Goal: Information Seeking & Learning: Learn about a topic

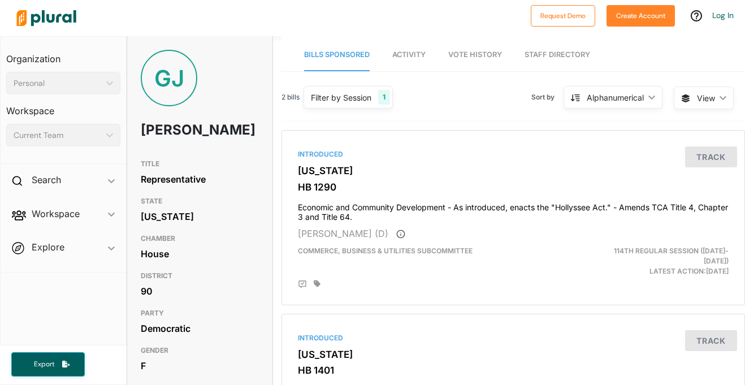
click at [477, 53] on span "Vote History" at bounding box center [475, 54] width 54 height 8
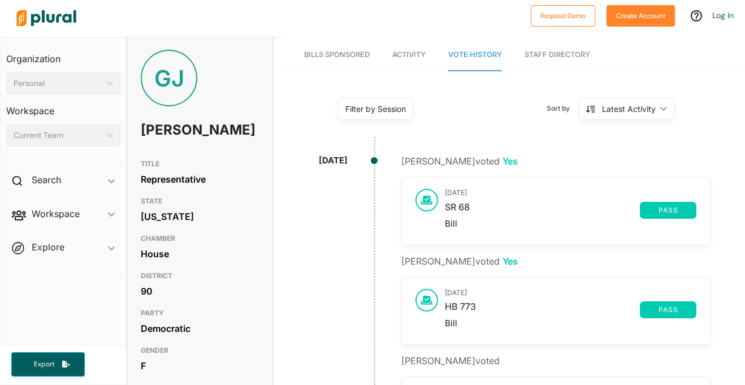
click at [469, 197] on h3 "[DATE]" at bounding box center [570, 193] width 251 height 8
click at [425, 197] on icon at bounding box center [426, 200] width 11 height 8
click at [451, 214] on link "SR 68" at bounding box center [542, 210] width 195 height 17
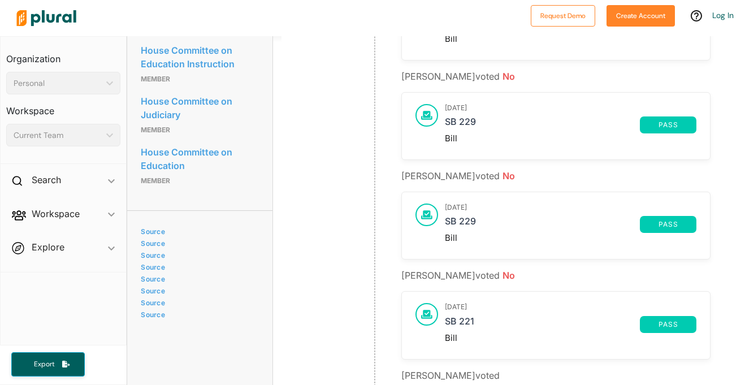
scroll to position [693, 0]
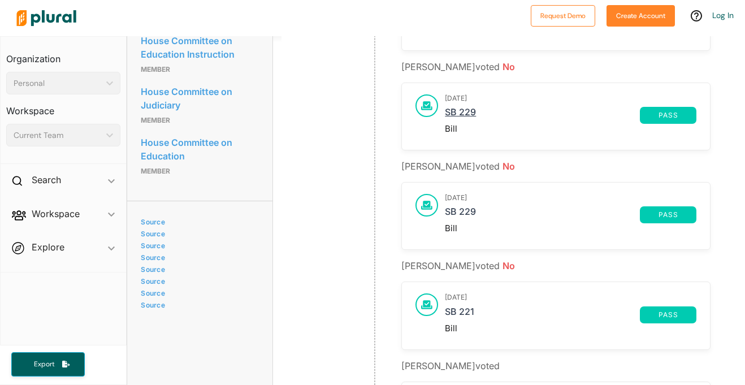
click at [468, 118] on link "SB 229" at bounding box center [542, 115] width 195 height 17
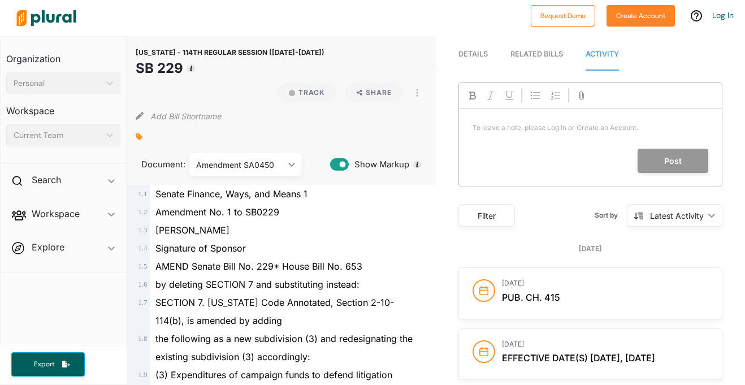
scroll to position [2, 0]
click at [267, 167] on div "Amendment SA0450" at bounding box center [240, 164] width 88 height 12
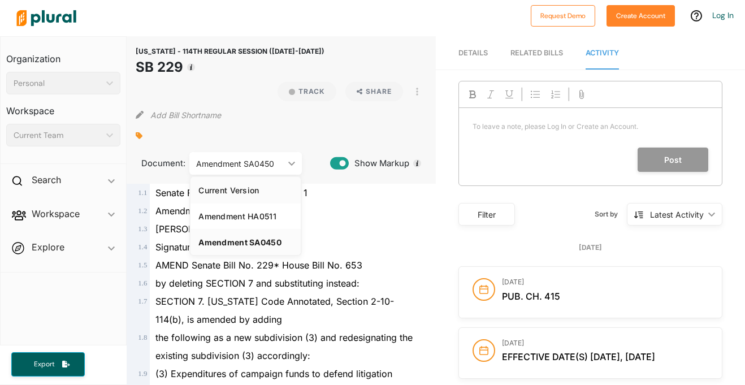
click at [268, 185] on div "Current Version" at bounding box center [245, 190] width 94 height 10
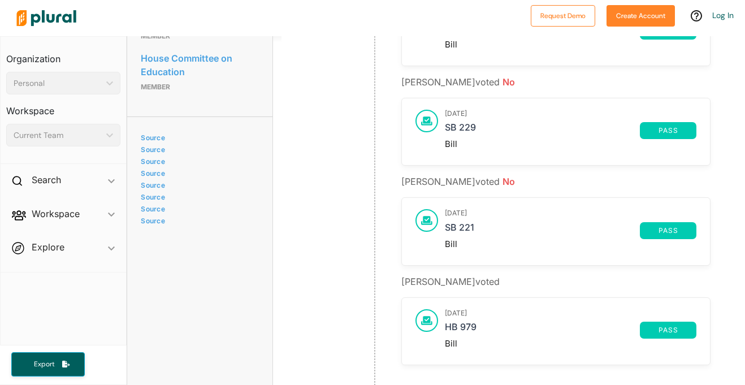
scroll to position [850, 0]
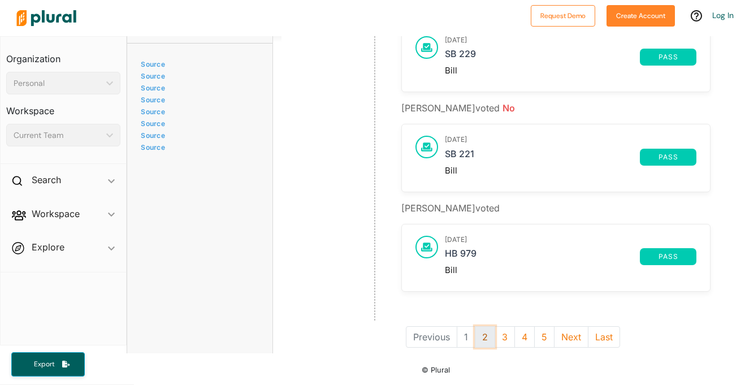
click at [479, 336] on button "2" at bounding box center [485, 336] width 20 height 21
click at [471, 337] on li "2" at bounding box center [476, 336] width 20 height 21
click at [470, 338] on li "2" at bounding box center [476, 336] width 20 height 21
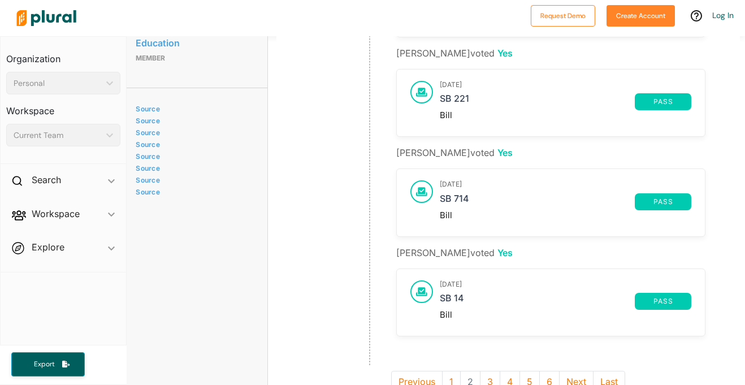
scroll to position [850, 5]
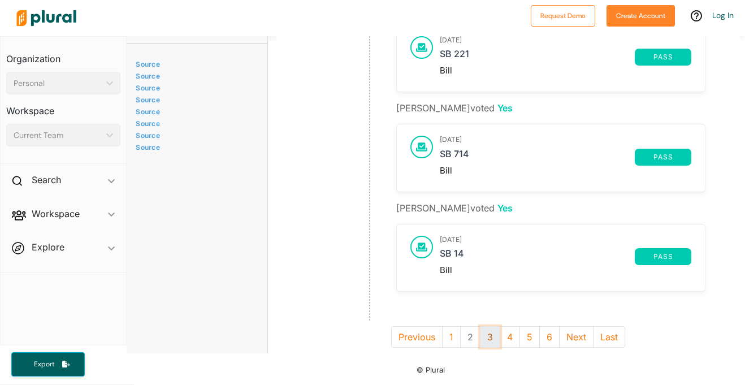
click at [485, 341] on button "3" at bounding box center [490, 336] width 20 height 21
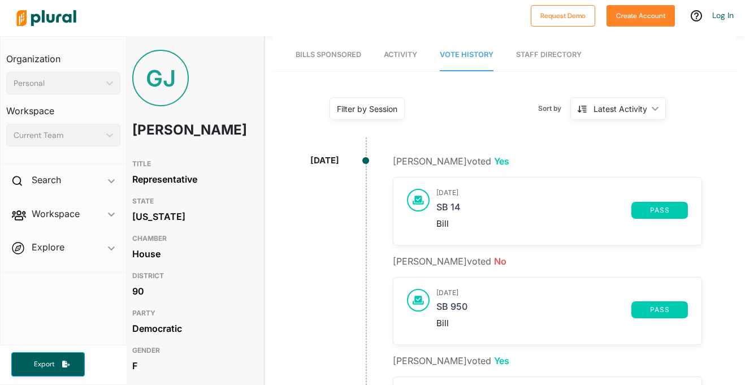
scroll to position [850, 8]
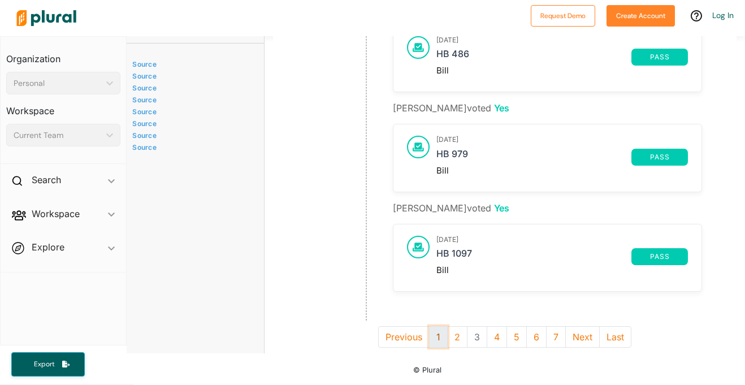
click at [433, 334] on button "1" at bounding box center [438, 336] width 19 height 21
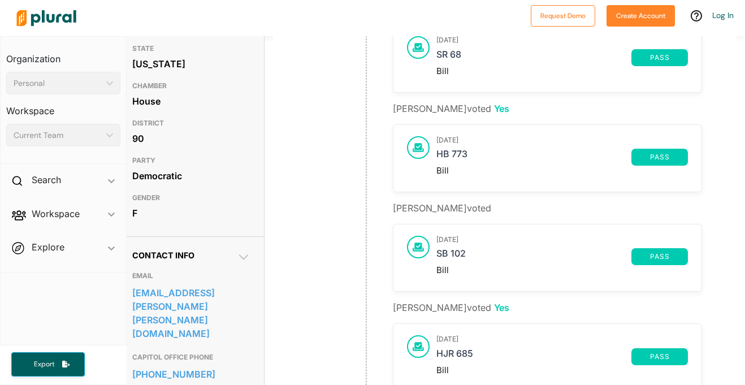
scroll to position [0, 8]
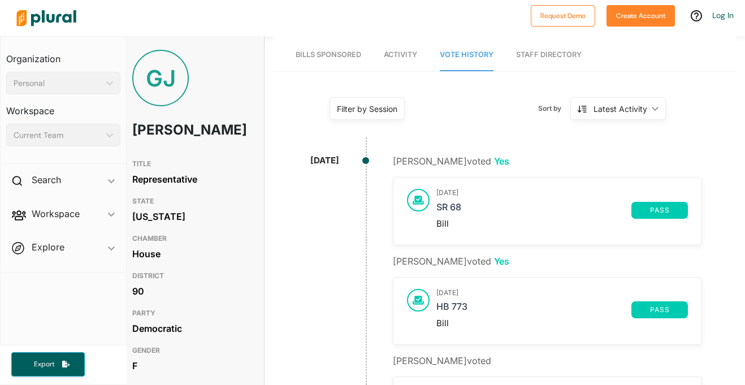
click at [395, 113] on div "Filter by Session" at bounding box center [367, 109] width 60 height 12
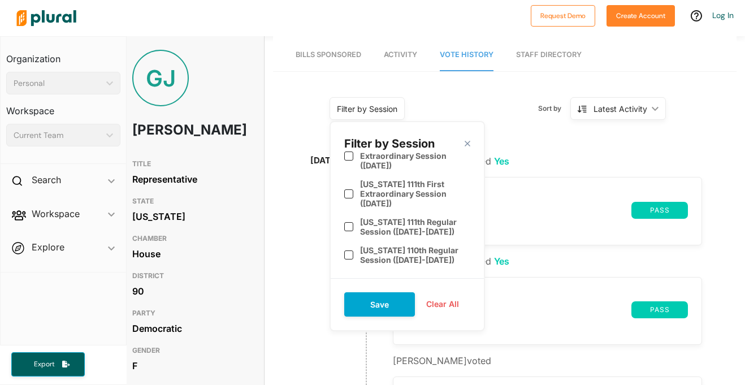
scroll to position [0, 0]
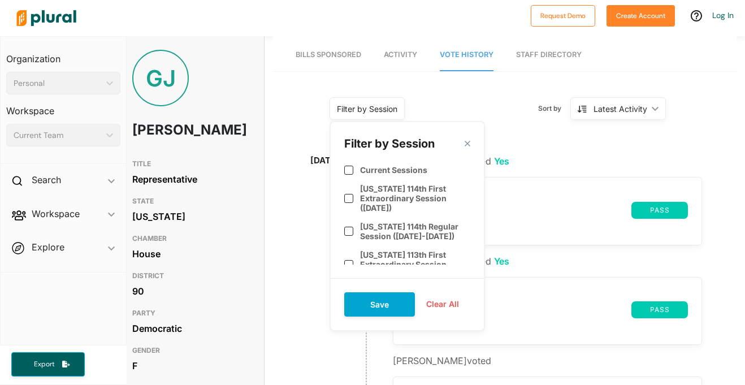
click at [466, 140] on div "Filter by Session close" at bounding box center [407, 144] width 126 height 16
click at [412, 55] on span "Activity" at bounding box center [400, 54] width 33 height 8
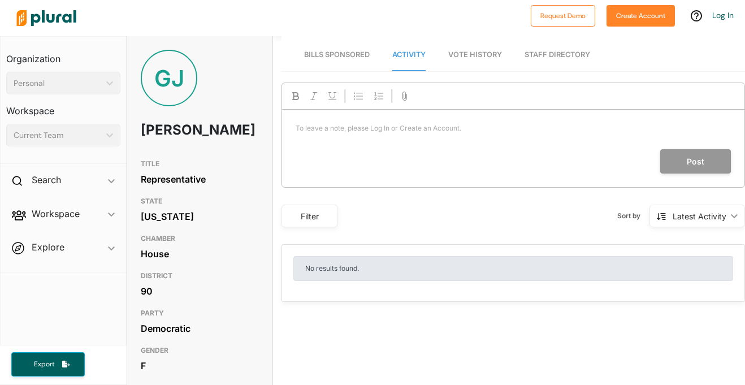
click at [466, 58] on span "Vote History" at bounding box center [475, 54] width 54 height 8
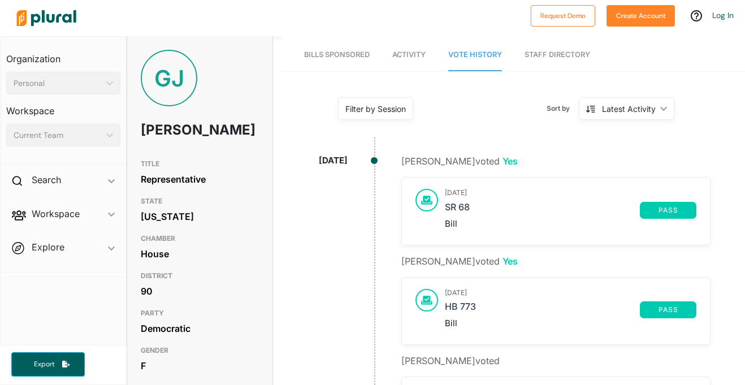
click at [358, 56] on span "Bills Sponsored" at bounding box center [337, 54] width 66 height 8
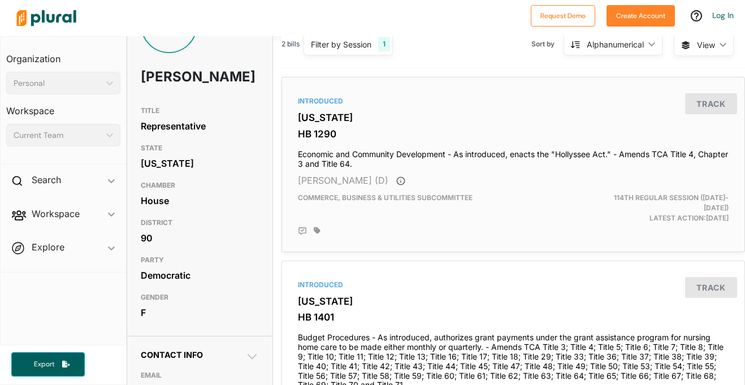
scroll to position [0, 8]
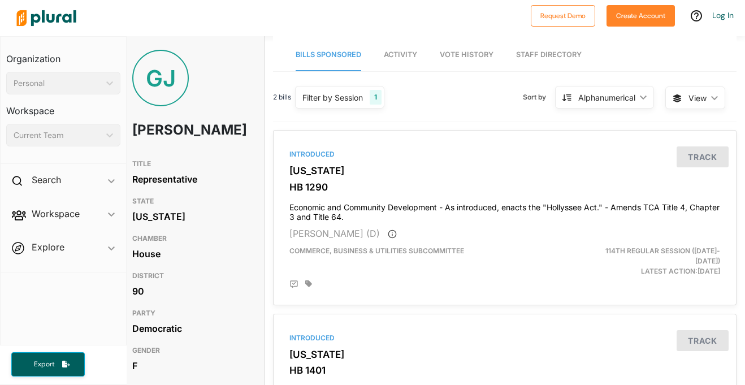
click at [466, 54] on span "Vote History" at bounding box center [467, 54] width 54 height 8
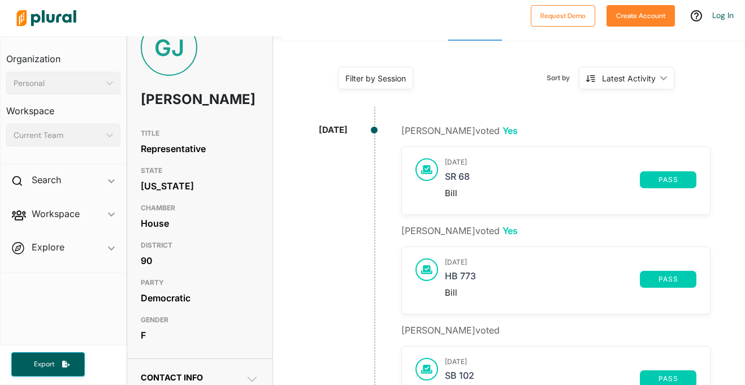
scroll to position [32, 0]
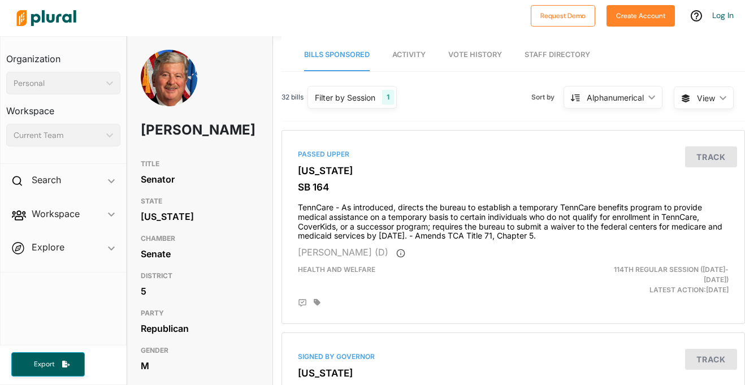
click at [465, 56] on span "Vote History" at bounding box center [475, 54] width 54 height 8
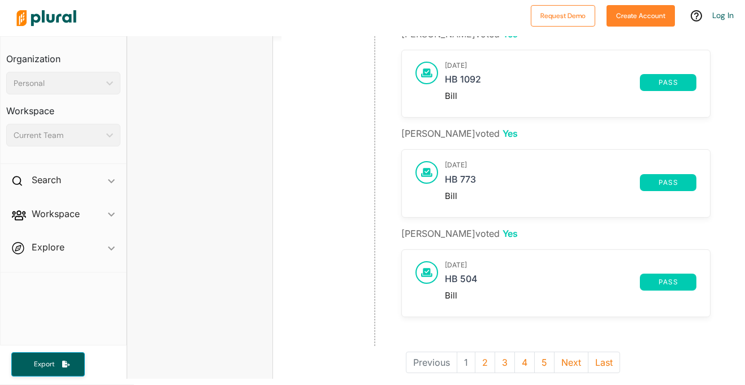
scroll to position [850, 0]
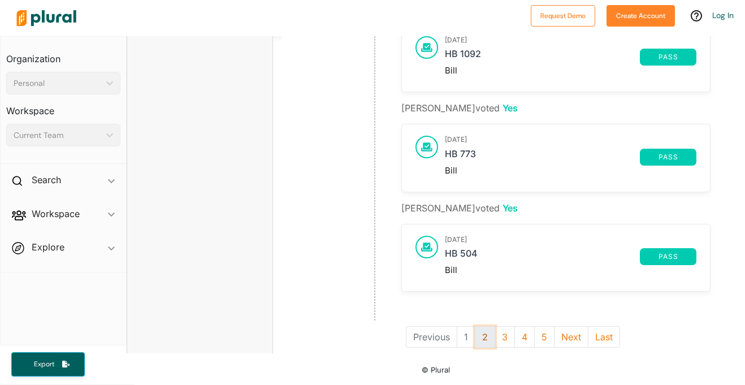
click at [479, 340] on button "2" at bounding box center [485, 336] width 20 height 21
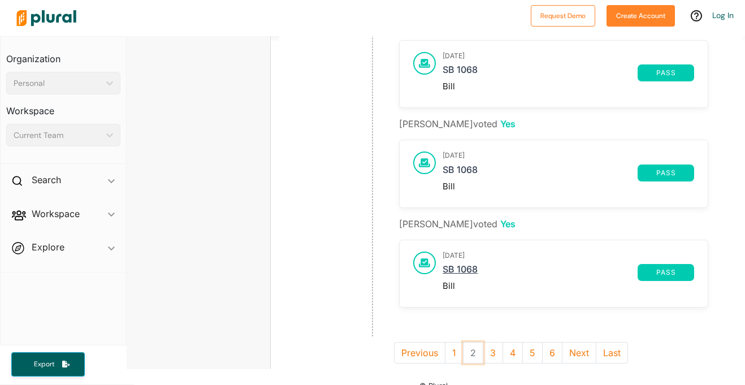
scroll to position [850, 2]
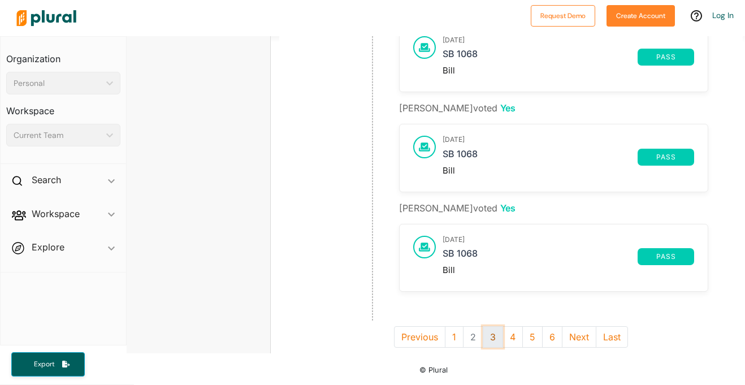
click at [482, 337] on button "3" at bounding box center [492, 336] width 20 height 21
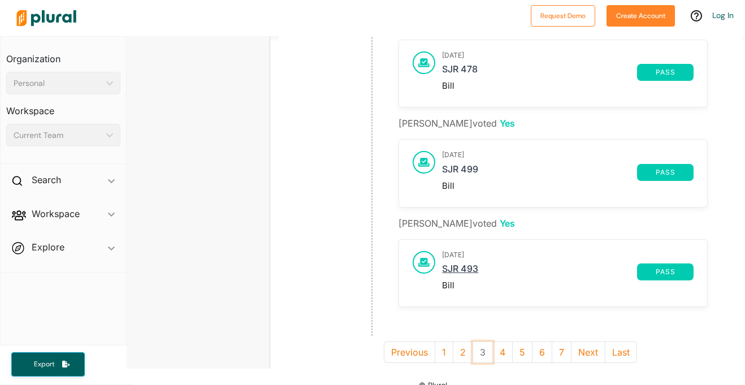
scroll to position [850, 3]
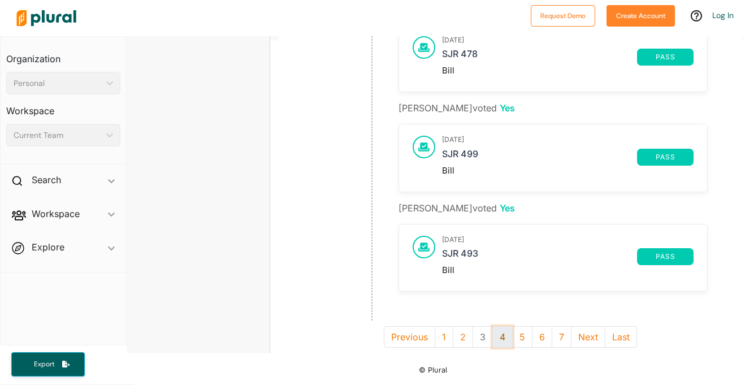
click at [499, 342] on button "4" at bounding box center [502, 336] width 20 height 21
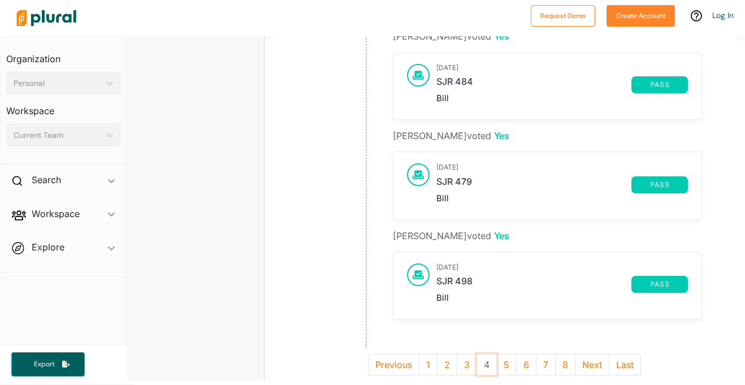
scroll to position [850, 8]
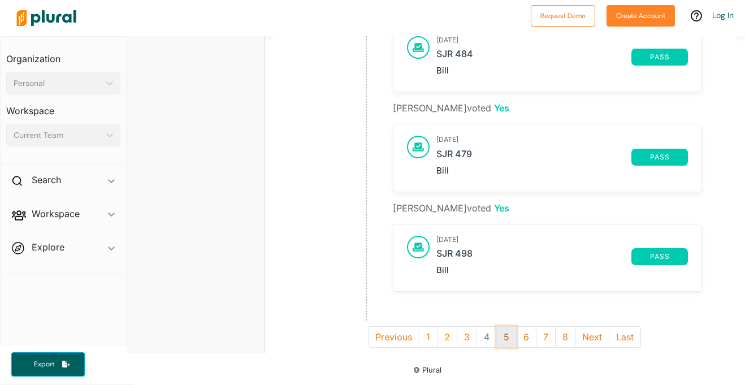
click at [508, 336] on button "5" at bounding box center [506, 336] width 20 height 21
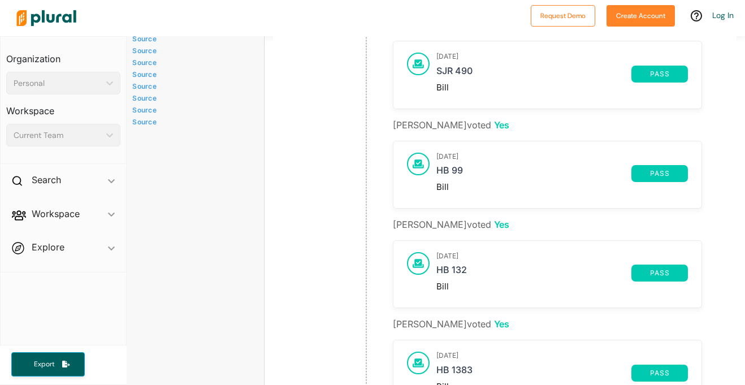
scroll to position [850, 8]
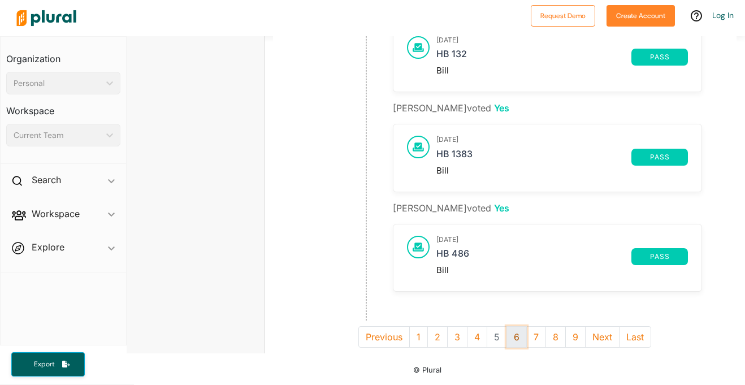
click at [516, 340] on button "6" at bounding box center [516, 336] width 20 height 21
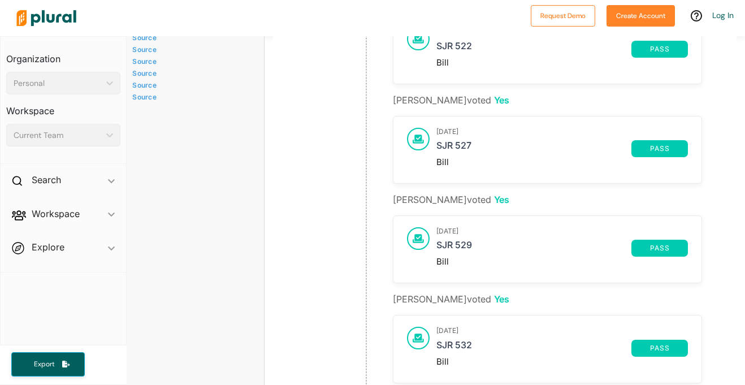
scroll to position [850, 8]
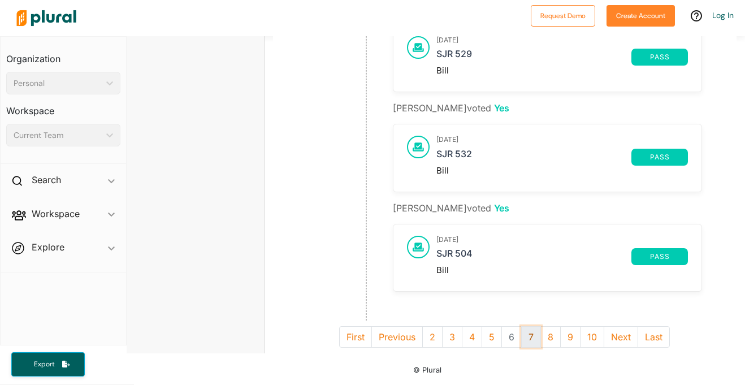
click at [526, 333] on button "7" at bounding box center [531, 336] width 20 height 21
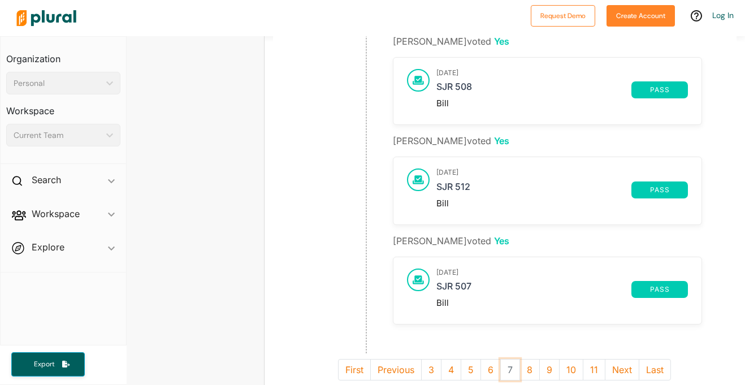
scroll to position [850, 8]
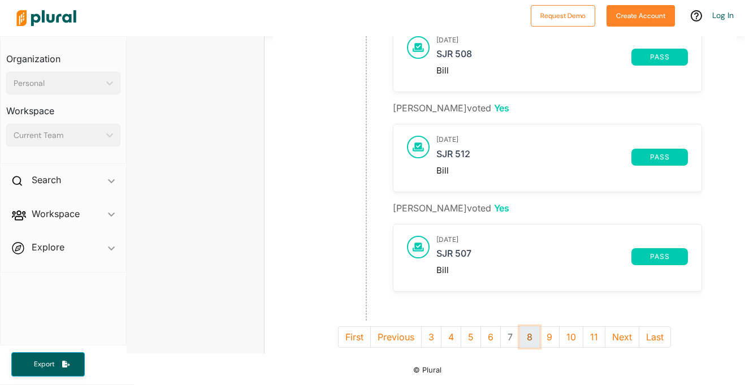
click at [530, 334] on button "8" at bounding box center [529, 336] width 20 height 21
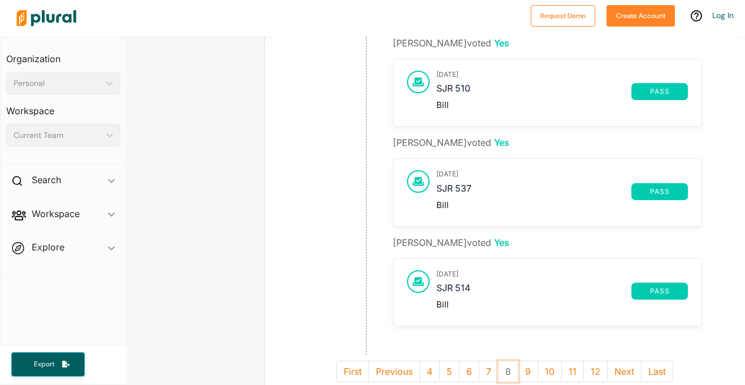
scroll to position [850, 8]
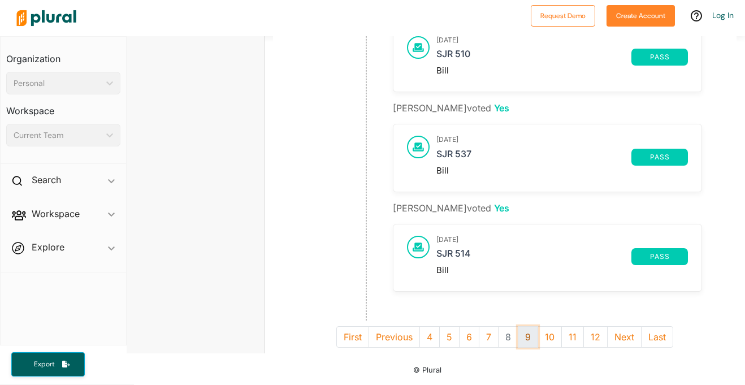
click at [528, 335] on button "9" at bounding box center [528, 336] width 20 height 21
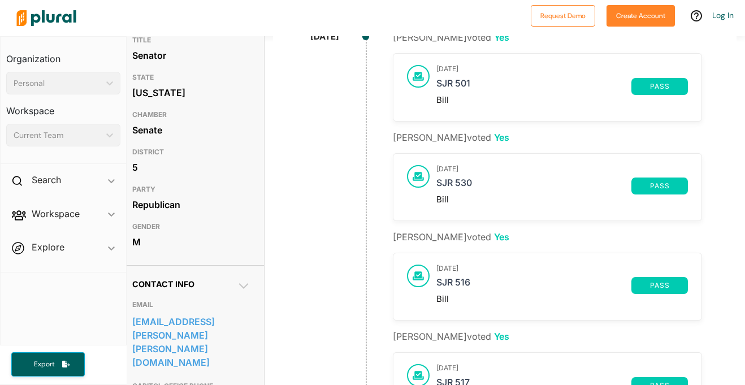
scroll to position [0, 8]
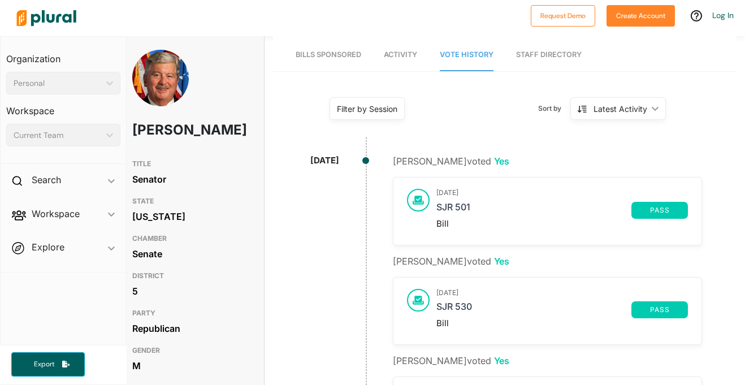
click at [622, 105] on div "Latest Activity" at bounding box center [620, 109] width 54 height 12
click at [610, 159] on div "Latest Activity" at bounding box center [622, 161] width 67 height 10
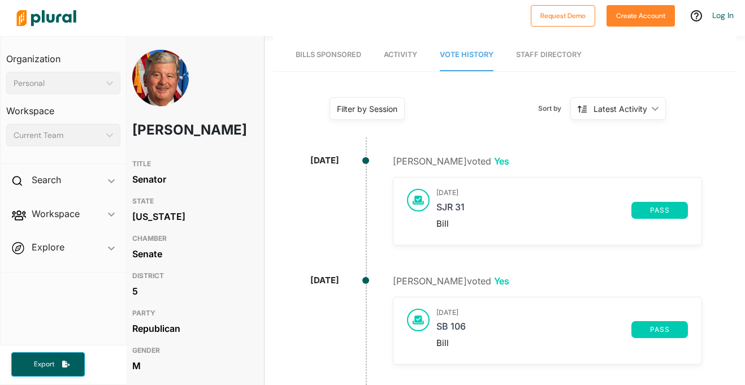
click at [614, 105] on div "Latest Activity" at bounding box center [620, 109] width 54 height 12
click at [612, 134] on div "Latest Activity" at bounding box center [622, 136] width 67 height 10
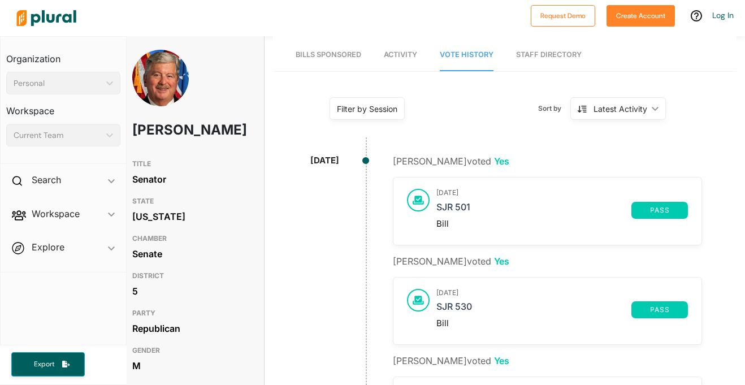
click at [390, 111] on div "Filter by Session" at bounding box center [367, 109] width 60 height 12
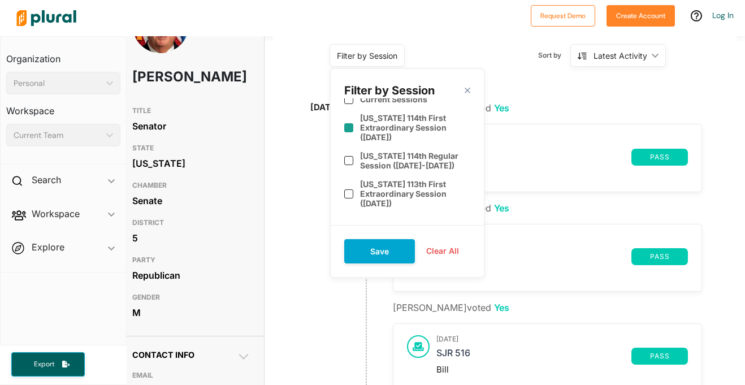
scroll to position [0, 0]
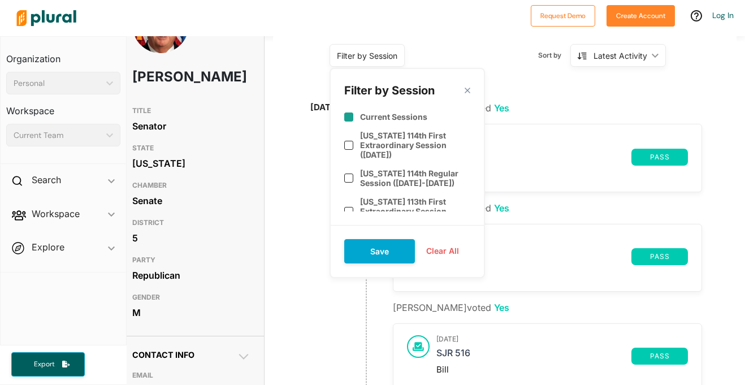
click at [411, 116] on label "Current Sessions" at bounding box center [393, 117] width 67 height 10
checkbox input "true"
click at [403, 252] on button "Save" at bounding box center [379, 251] width 71 height 24
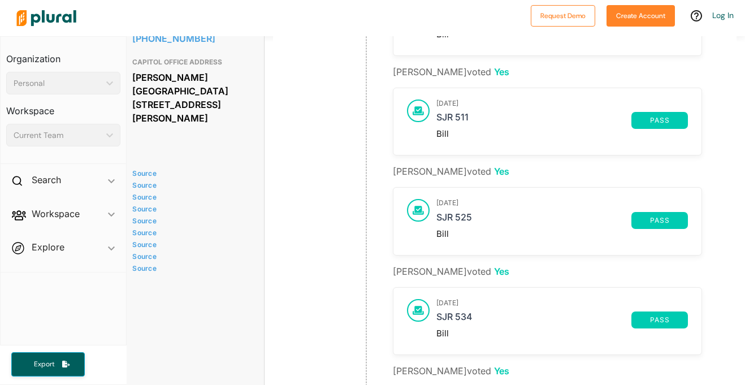
scroll to position [0, 8]
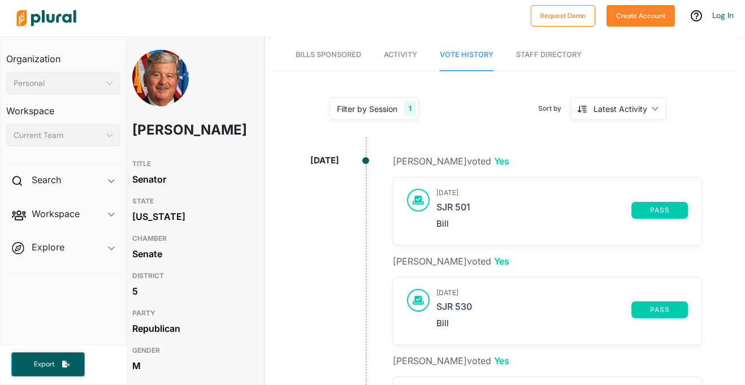
click at [408, 58] on span "Activity" at bounding box center [400, 54] width 33 height 8
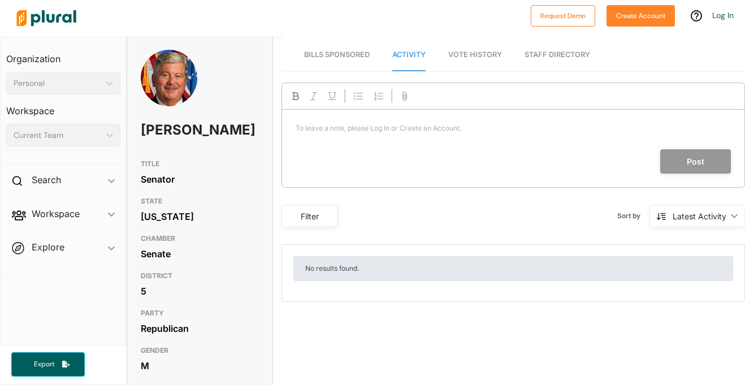
click at [447, 61] on nav "Bills Sponsored Activity Vote History Staff Directory" at bounding box center [512, 53] width 463 height 35
click at [459, 58] on span "Vote History" at bounding box center [475, 54] width 54 height 8
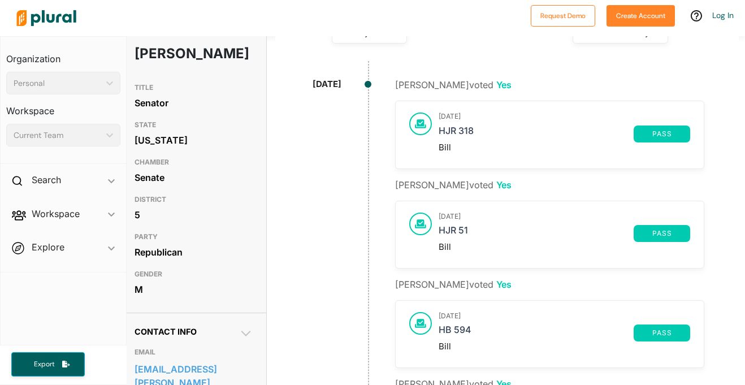
scroll to position [0, 6]
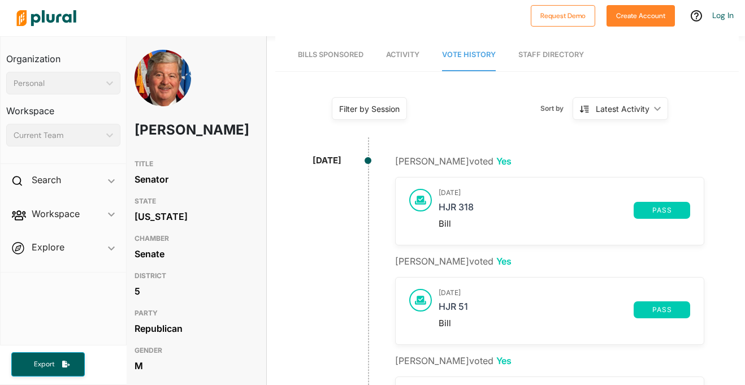
click at [356, 110] on div "Filter by Session" at bounding box center [369, 109] width 60 height 12
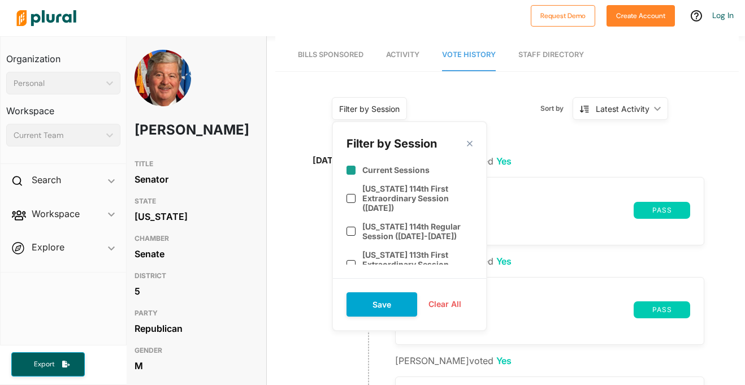
click at [367, 165] on label "Current Sessions" at bounding box center [395, 170] width 67 height 10
checkbox input "true"
click at [384, 303] on button "Save" at bounding box center [381, 304] width 71 height 24
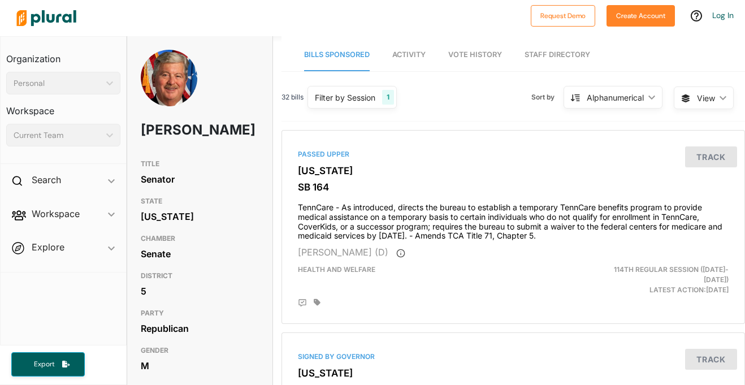
click at [462, 51] on span "Vote History" at bounding box center [475, 54] width 54 height 8
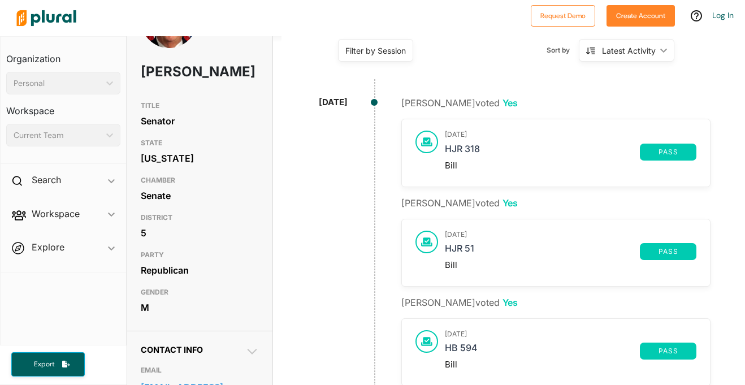
scroll to position [59, 0]
